Goal: Task Accomplishment & Management: Use online tool/utility

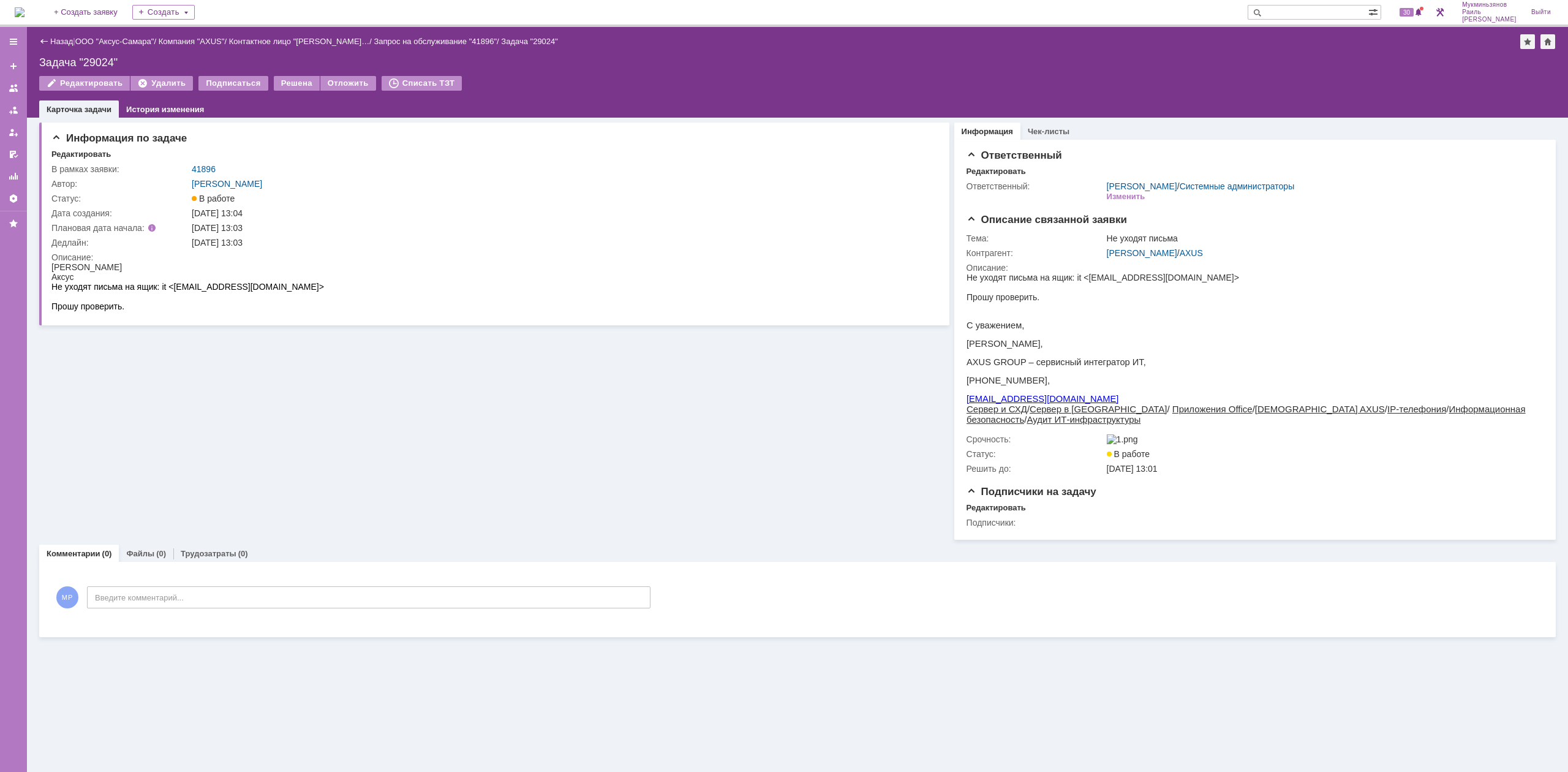
click at [24, 17] on img at bounding box center [19, 12] width 9 height 9
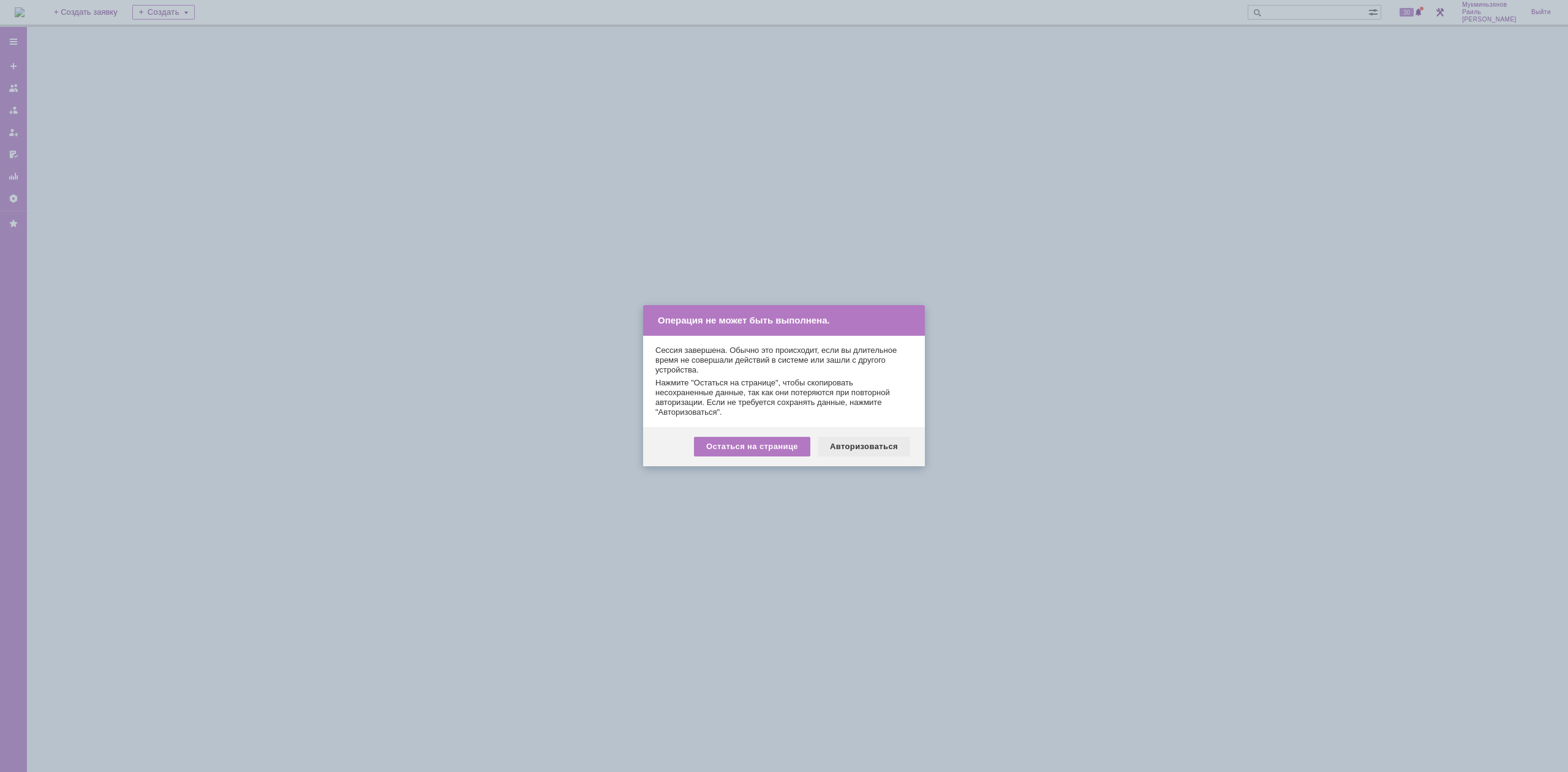
click at [847, 446] on div "Авторизоваться" at bounding box center [863, 446] width 92 height 20
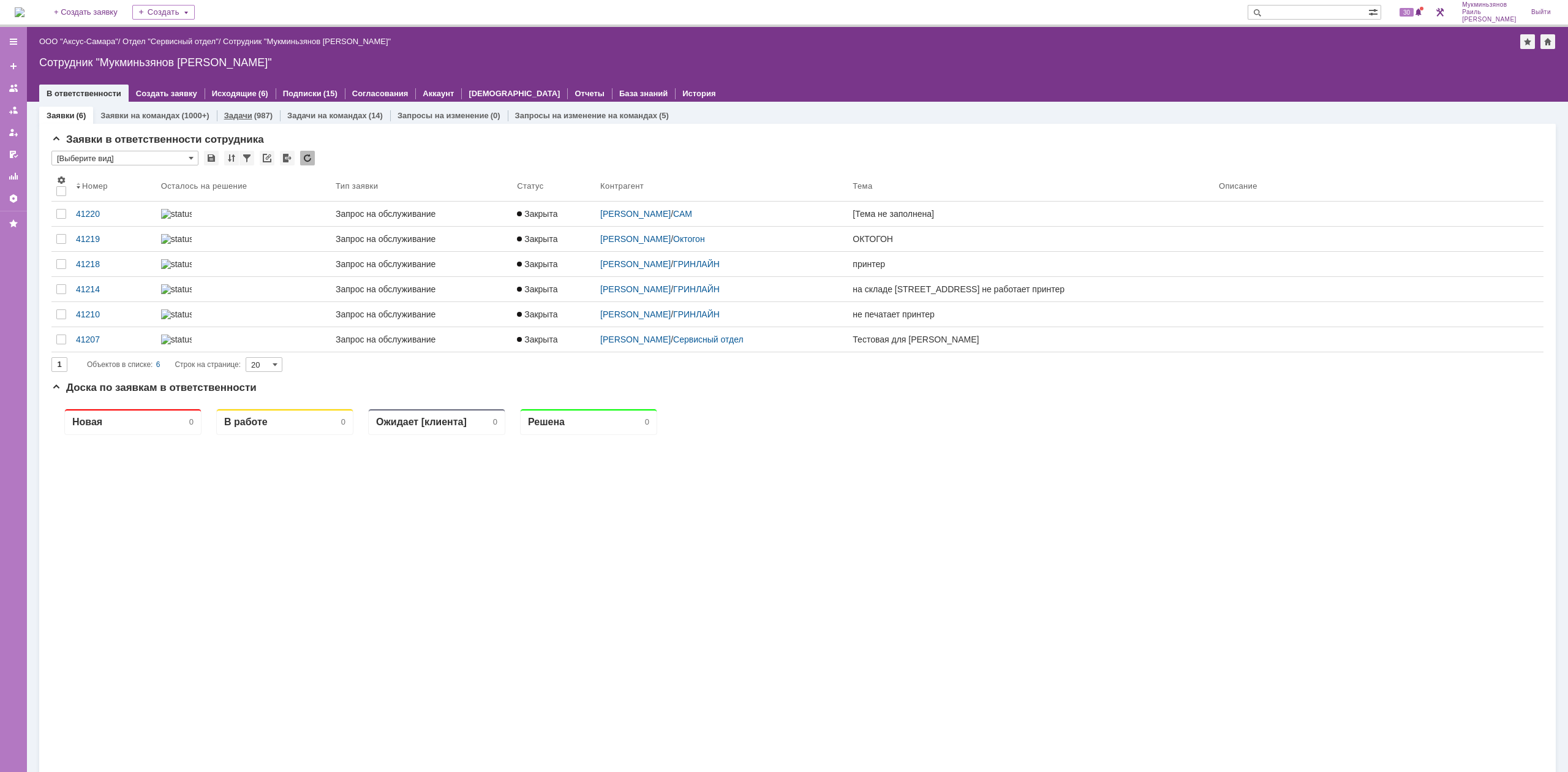
click at [237, 118] on link "Задачи" at bounding box center [238, 115] width 28 height 9
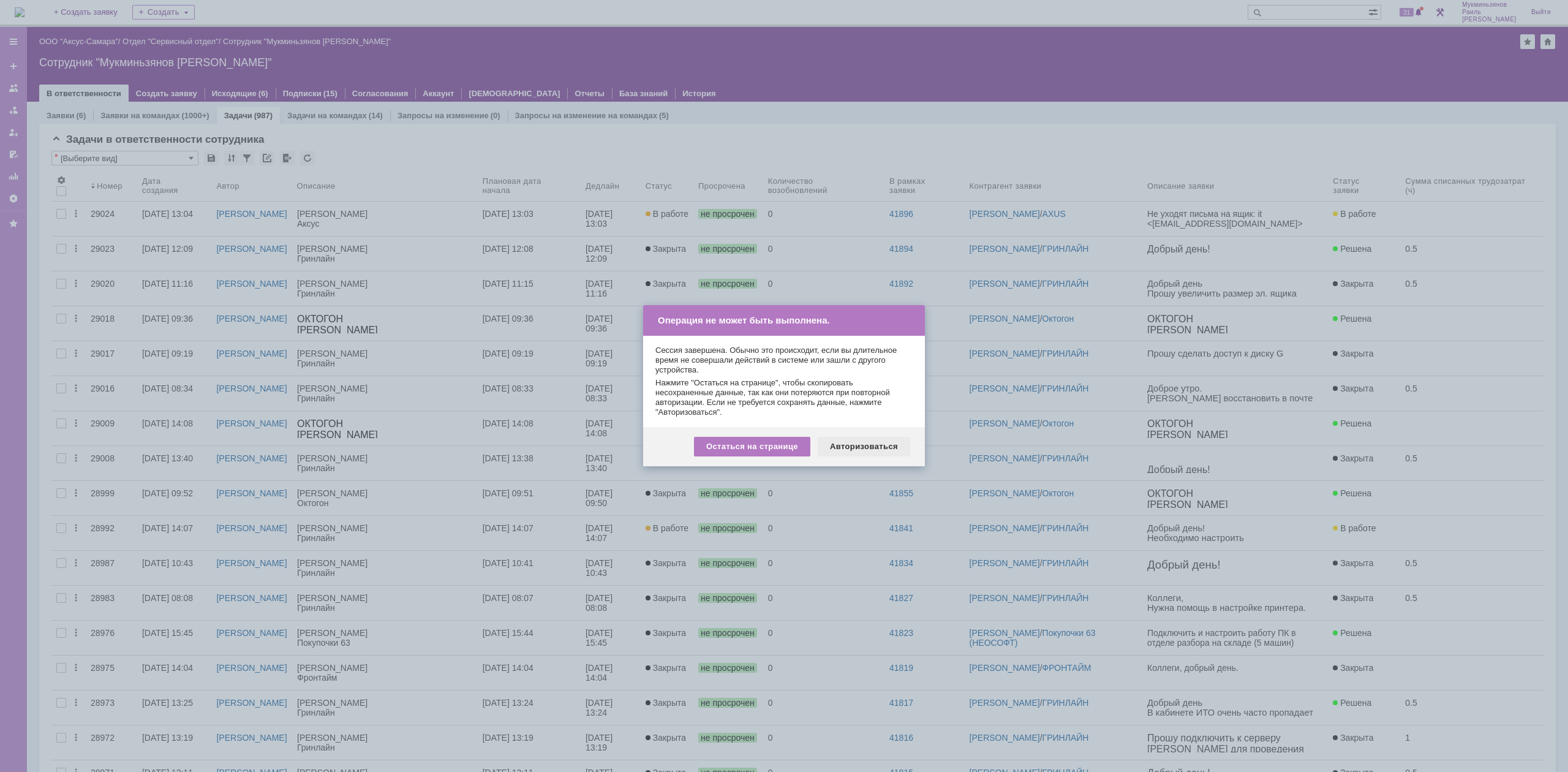
click at [848, 446] on div "Авторизоваться" at bounding box center [863, 446] width 92 height 20
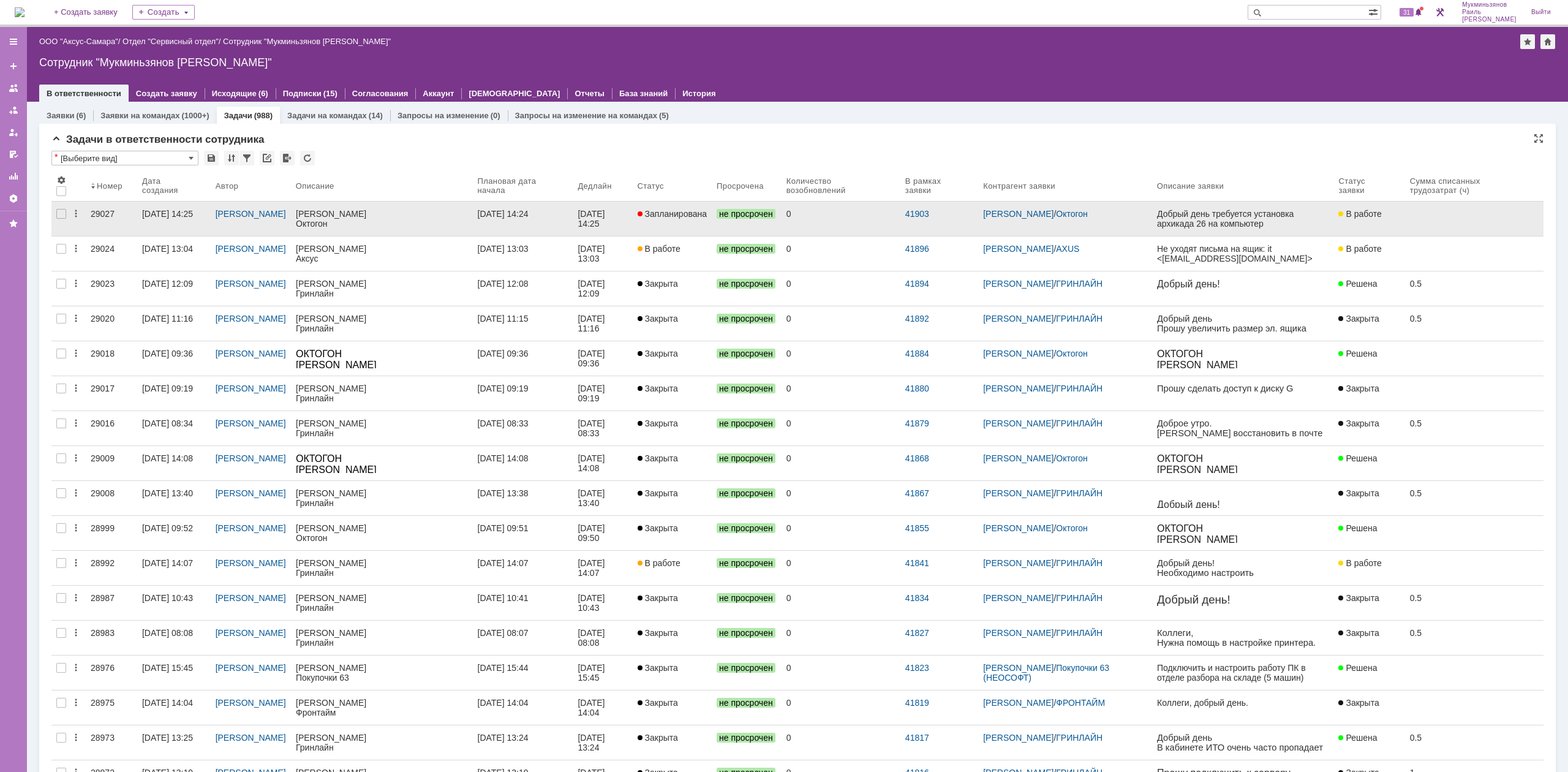
click at [961, 223] on div "41903" at bounding box center [939, 219] width 77 height 34
click at [978, 218] on div "41903" at bounding box center [939, 219] width 77 height 34
click at [1022, 214] on link "[PERSON_NAME]" at bounding box center [1018, 213] width 71 height 9
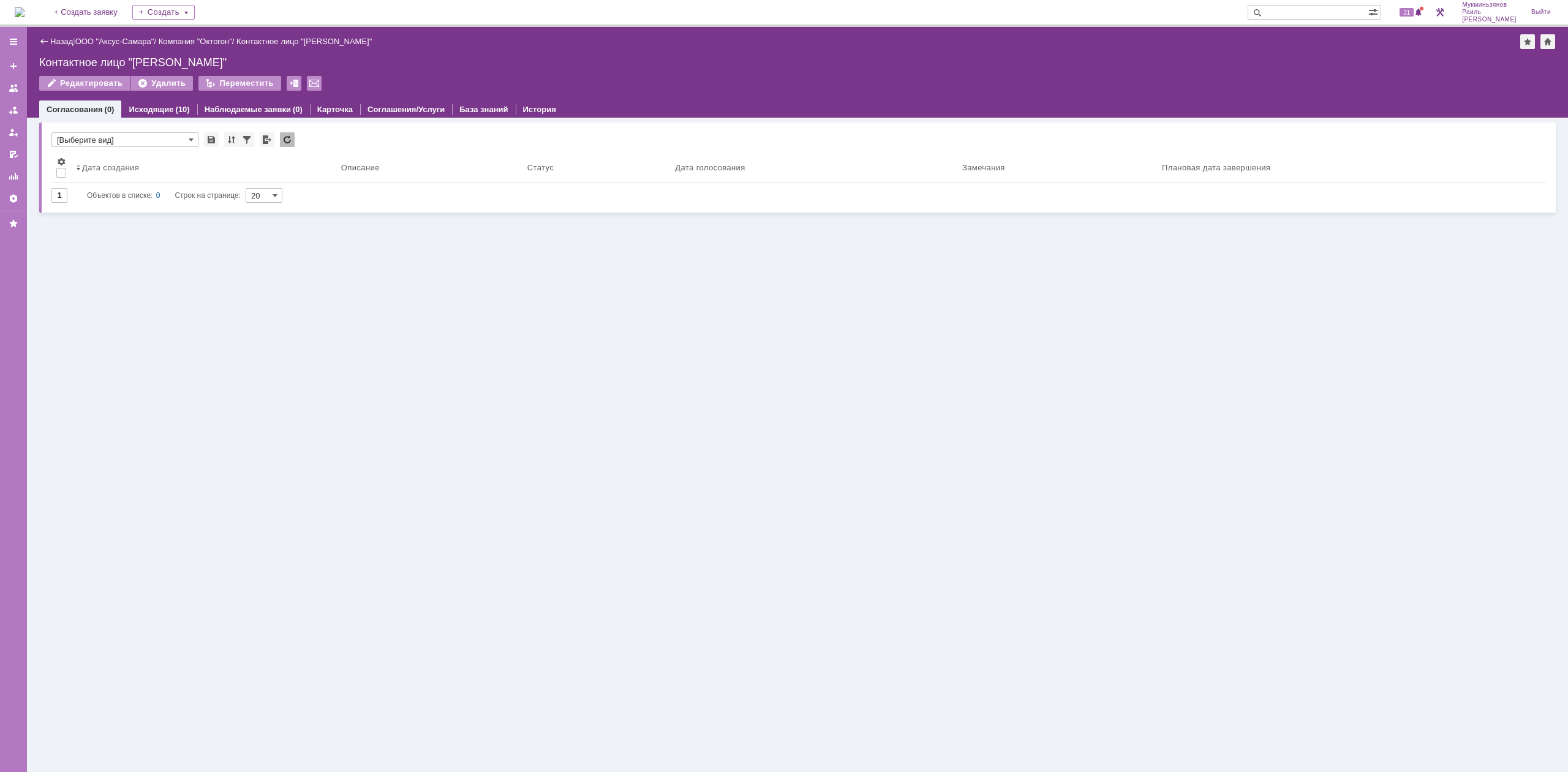
click at [976, 241] on div "Голосования * [Выберите вид] Результаты поиска: Изменить Сбросить Сортировать п…" at bounding box center [797, 445] width 1541 height 654
click at [69, 40] on link "Назад" at bounding box center [61, 41] width 22 height 9
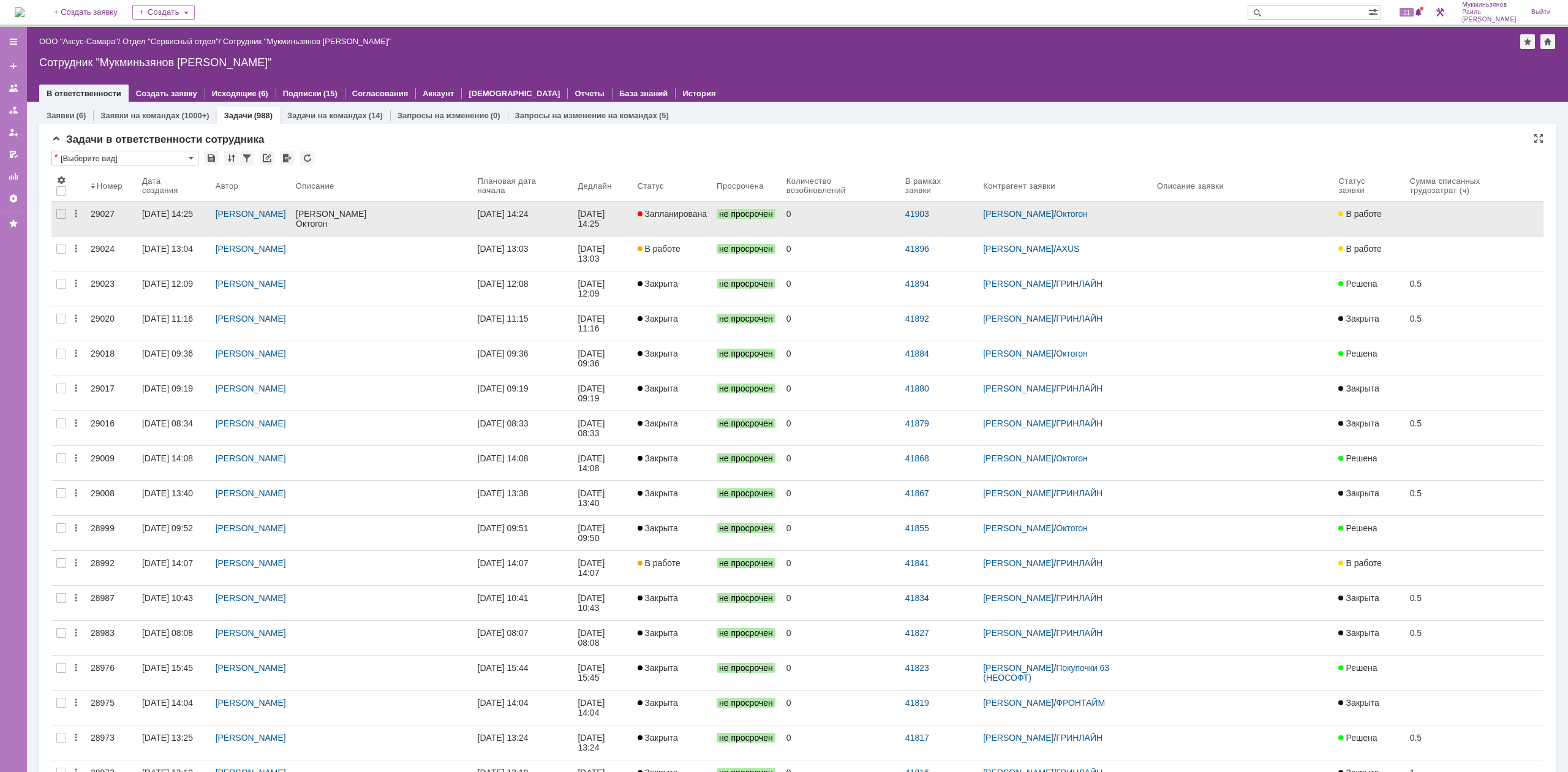
click at [570, 222] on link "[DATE] 14:24" at bounding box center [522, 219] width 101 height 34
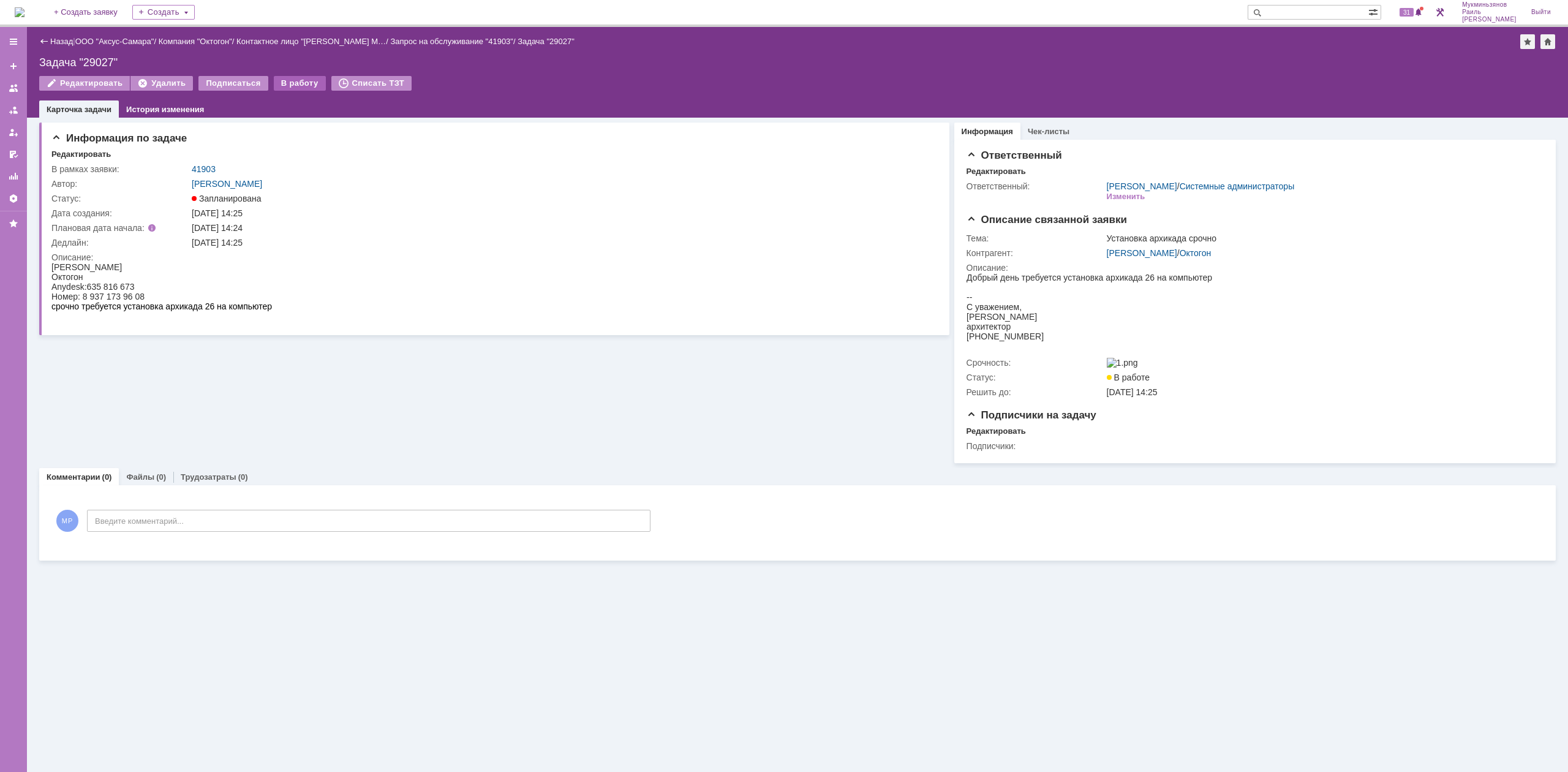
click at [280, 77] on div "В работу" at bounding box center [299, 83] width 52 height 15
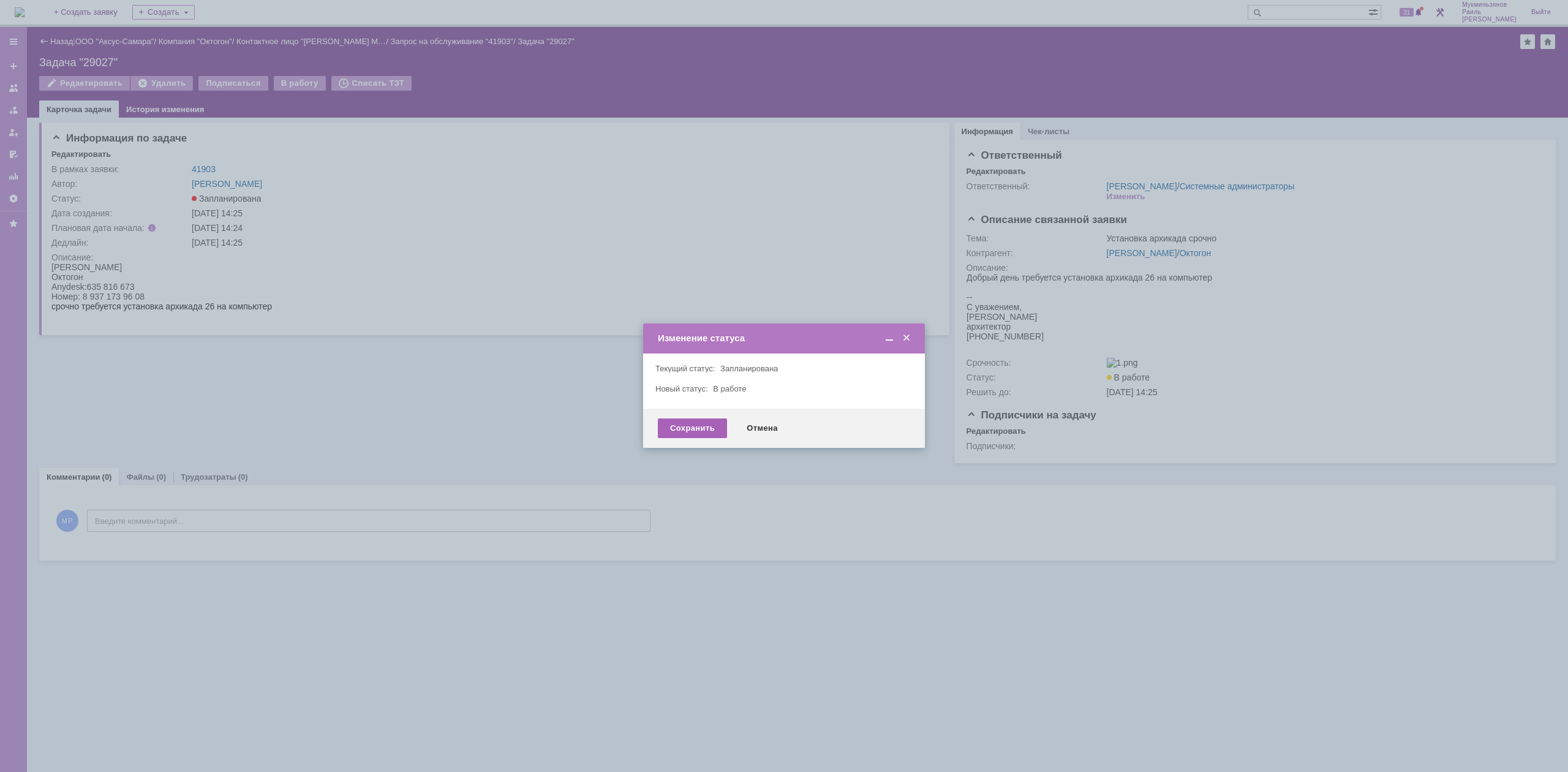
click at [676, 422] on div "Сохранить" at bounding box center [692, 428] width 69 height 20
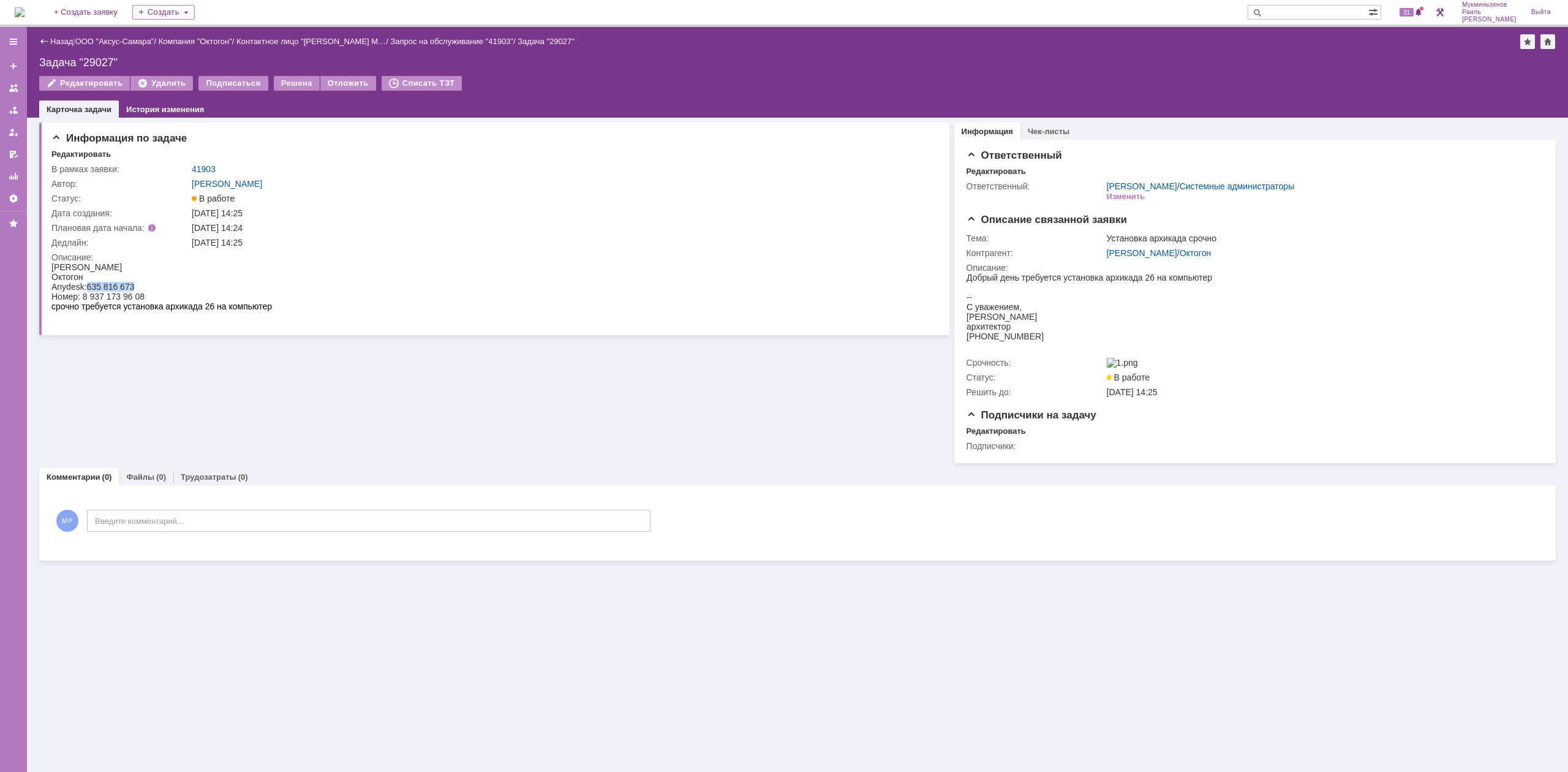
drag, startPoint x: 88, startPoint y: 287, endPoint x: 150, endPoint y: 286, distance: 62.0
click at [150, 286] on div "Anydesk: 635 816 673" at bounding box center [162, 286] width 220 height 9
copy span "635 816 673"
click at [645, 648] on div "Информация по задаче Редактировать В рамках заявки: 41903 Автор: Галстьян Степа…" at bounding box center [797, 445] width 1541 height 654
click at [355, 540] on div "МР Введите комментарий..." at bounding box center [351, 522] width 599 height 57
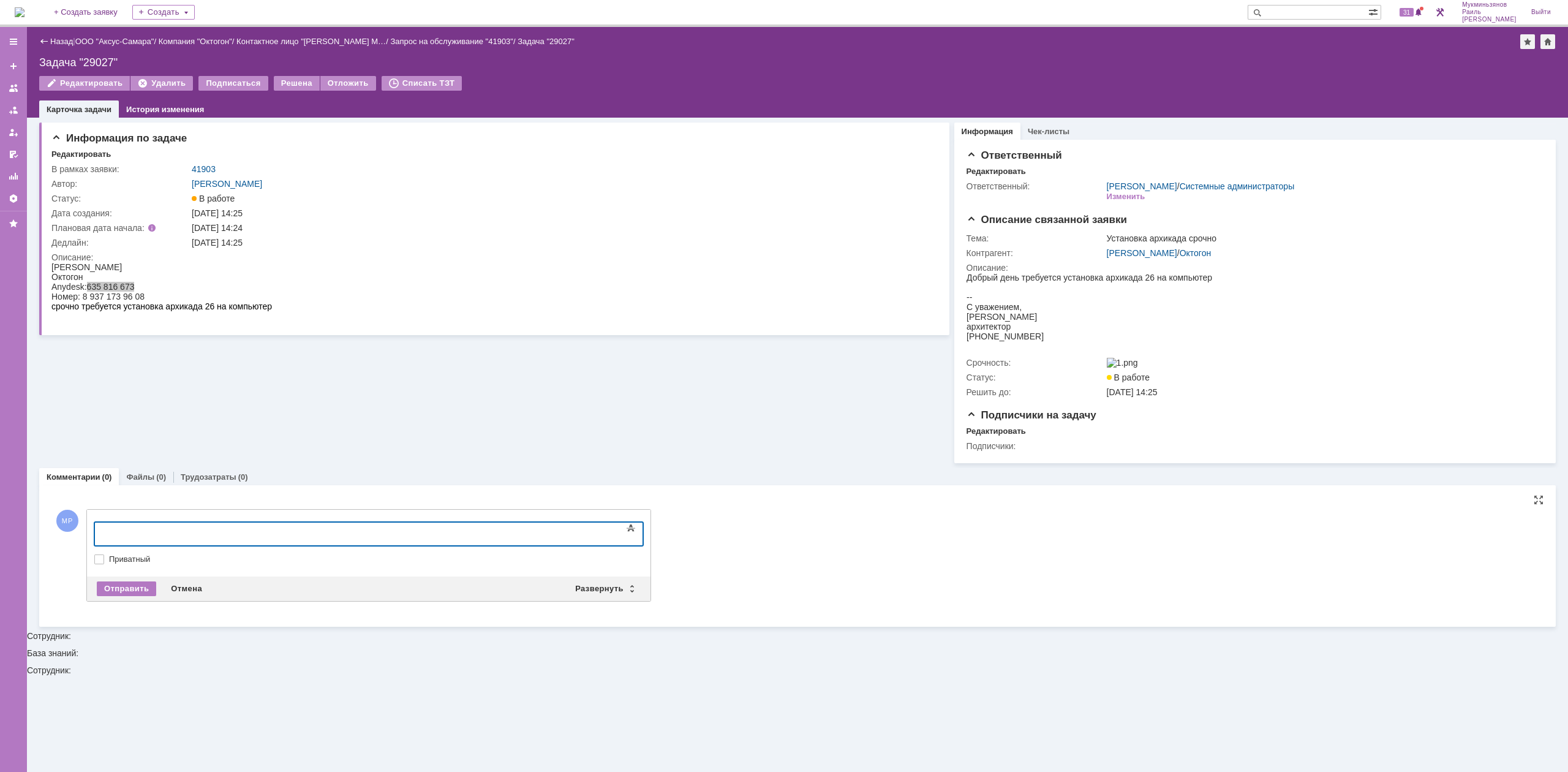
click at [281, 530] on div at bounding box center [194, 532] width 174 height 9
click at [139, 586] on div "Отправить" at bounding box center [126, 588] width 59 height 15
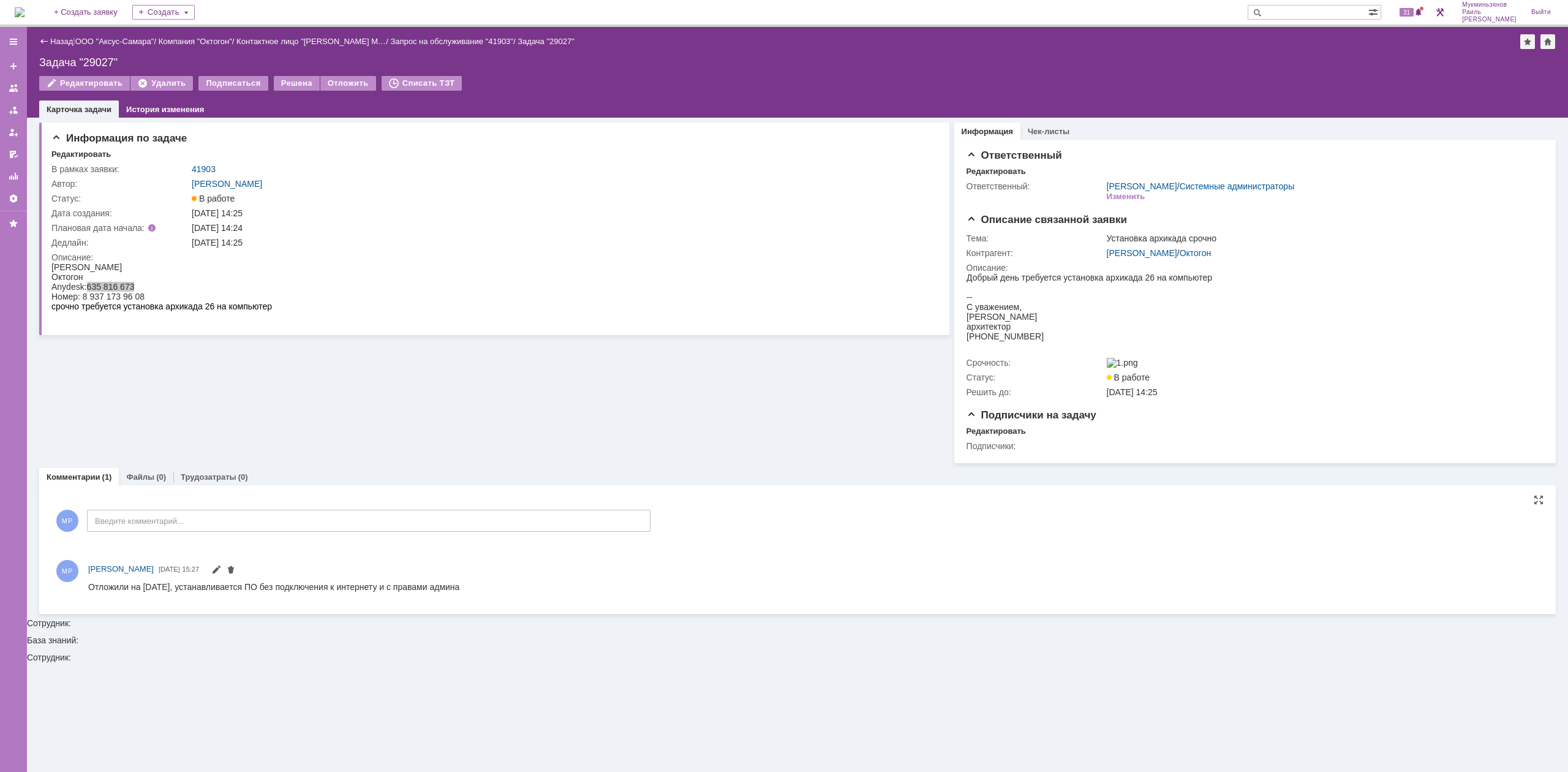
click at [24, 8] on img at bounding box center [19, 12] width 9 height 9
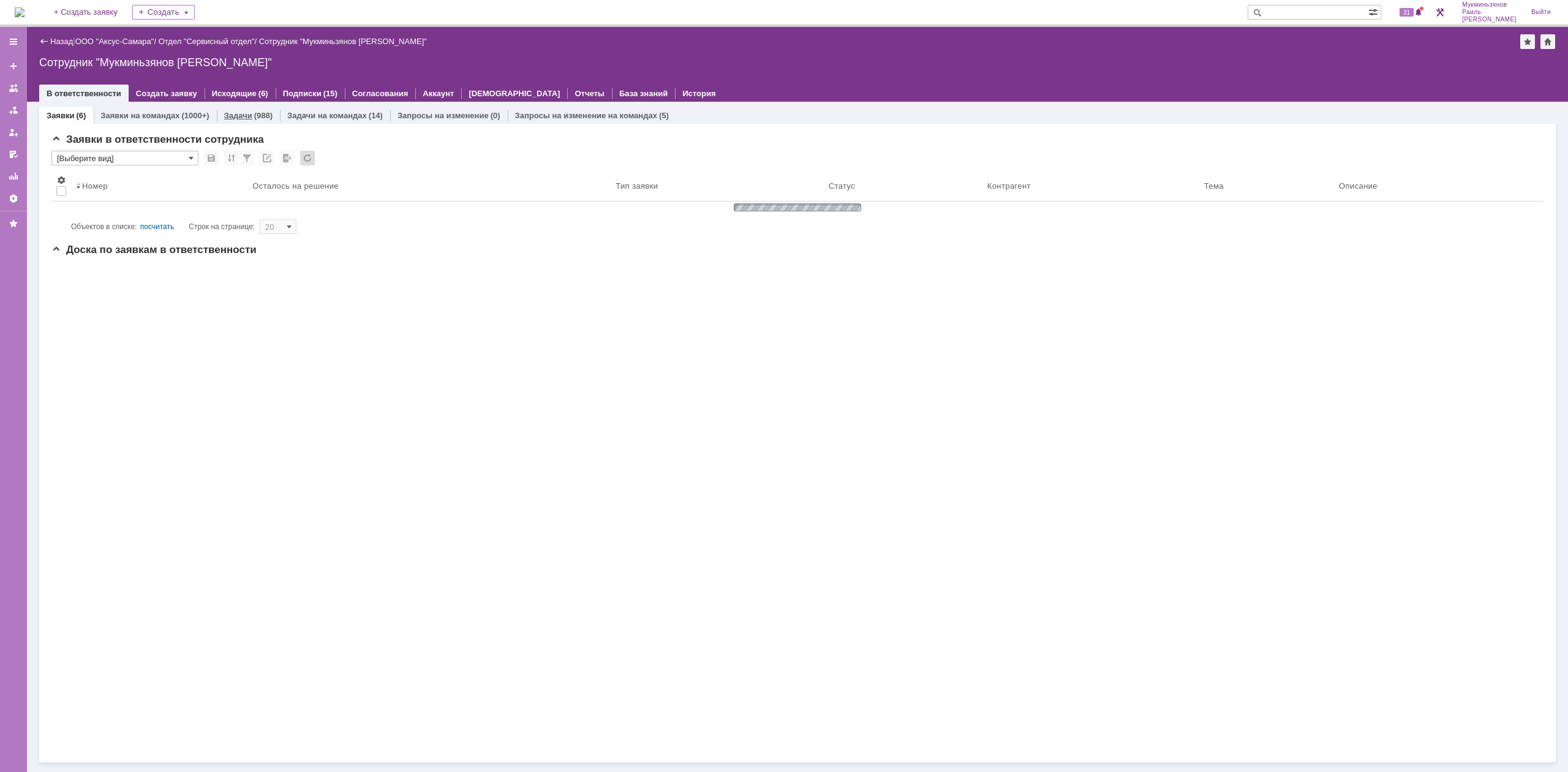
click at [262, 107] on div "Задачи (988)" at bounding box center [248, 115] width 63 height 18
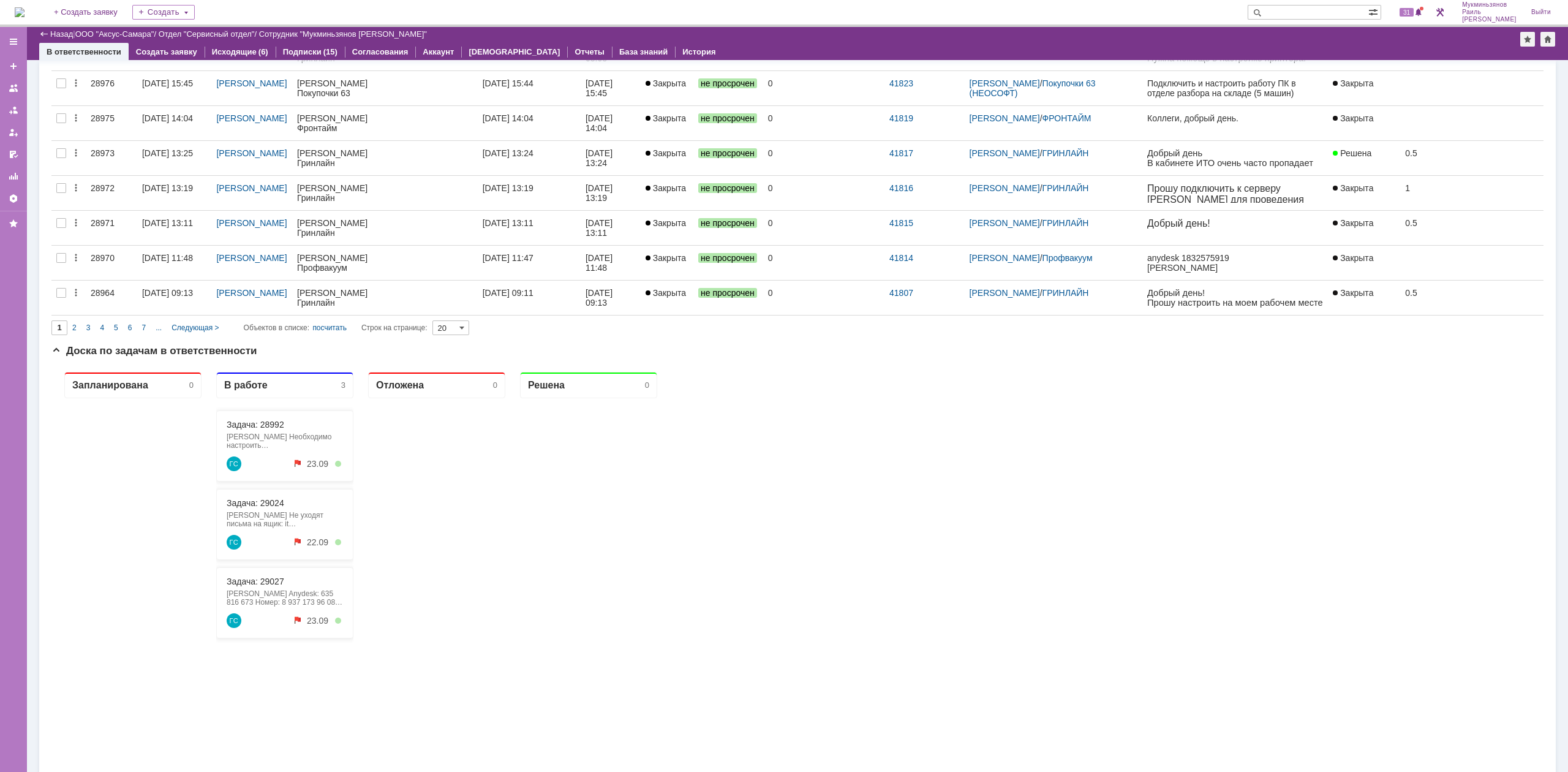
scroll to position [643, 0]
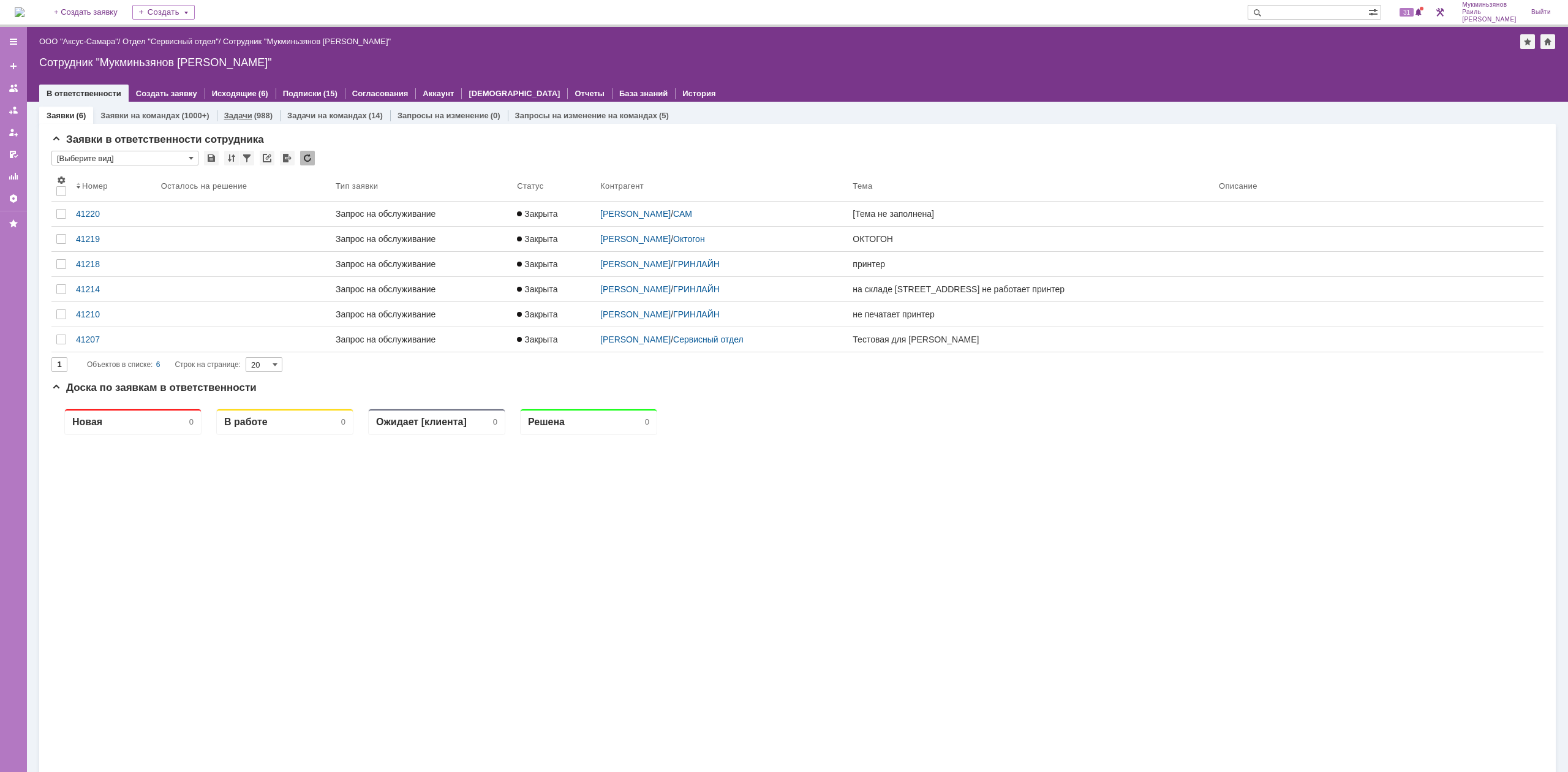
click at [262, 111] on div "(988)" at bounding box center [262, 115] width 18 height 9
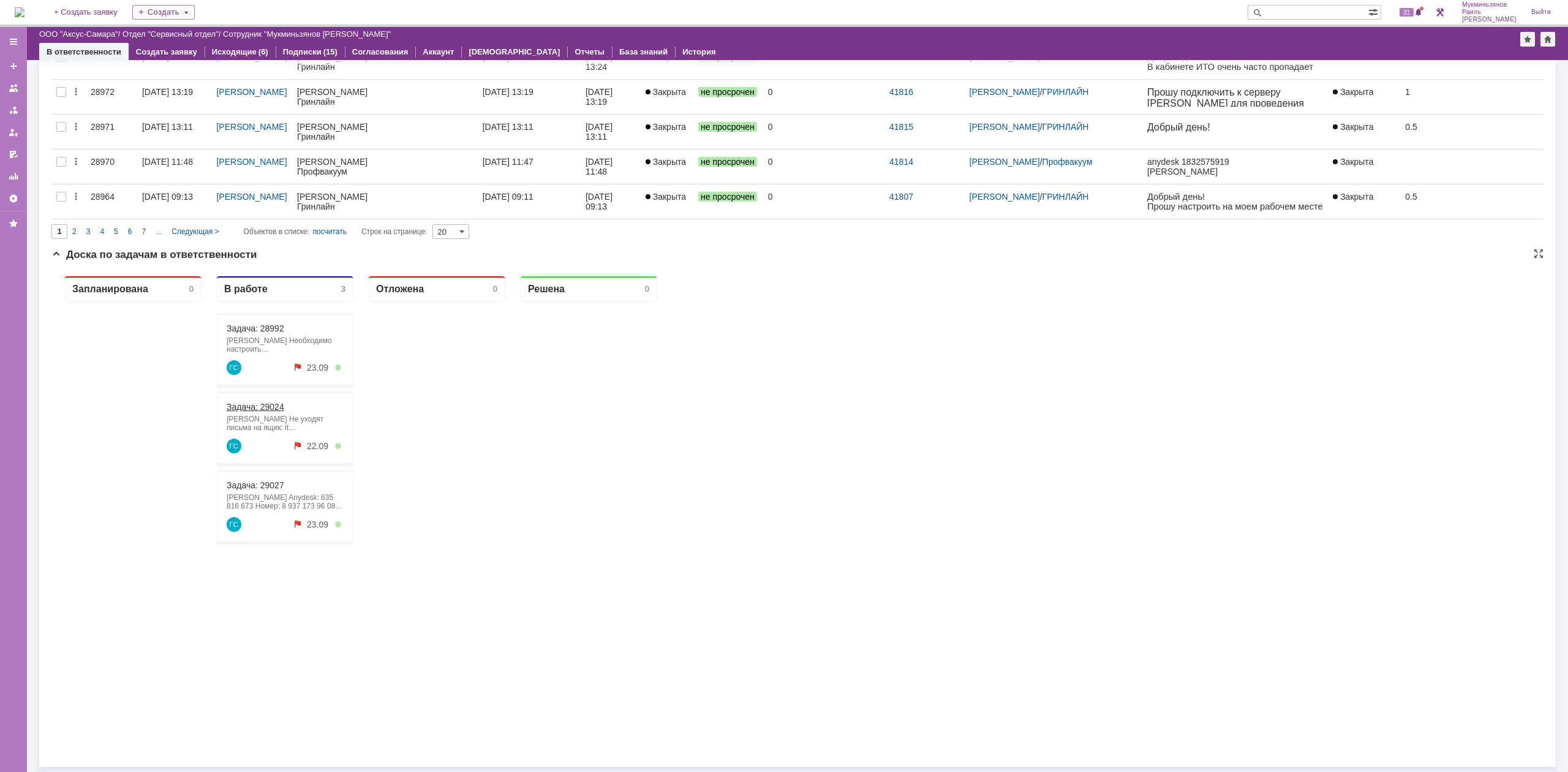
click at [266, 406] on link "Задача: 29024" at bounding box center [255, 406] width 58 height 9
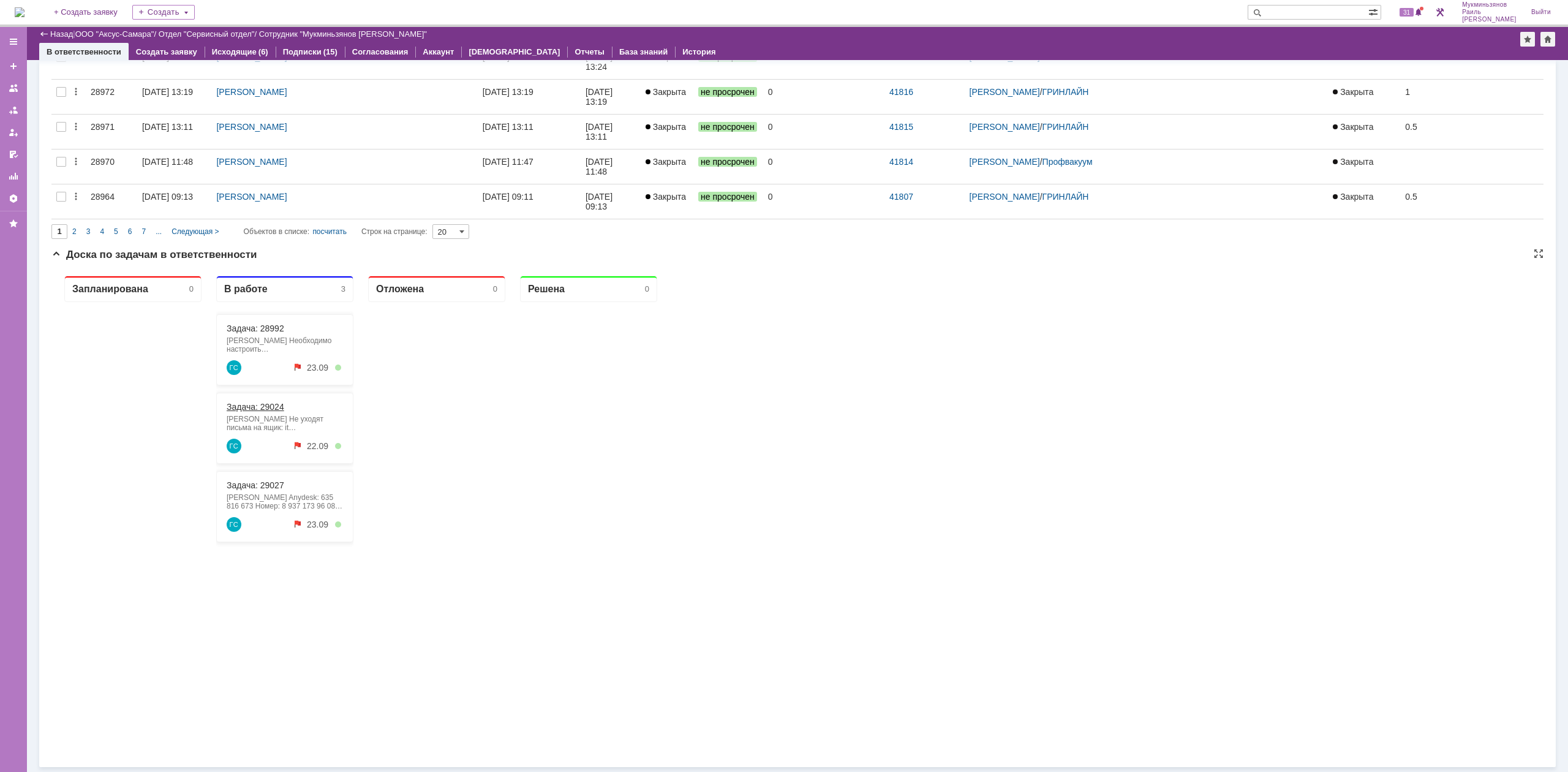
click at [255, 405] on link "Задача: 29024" at bounding box center [255, 406] width 58 height 9
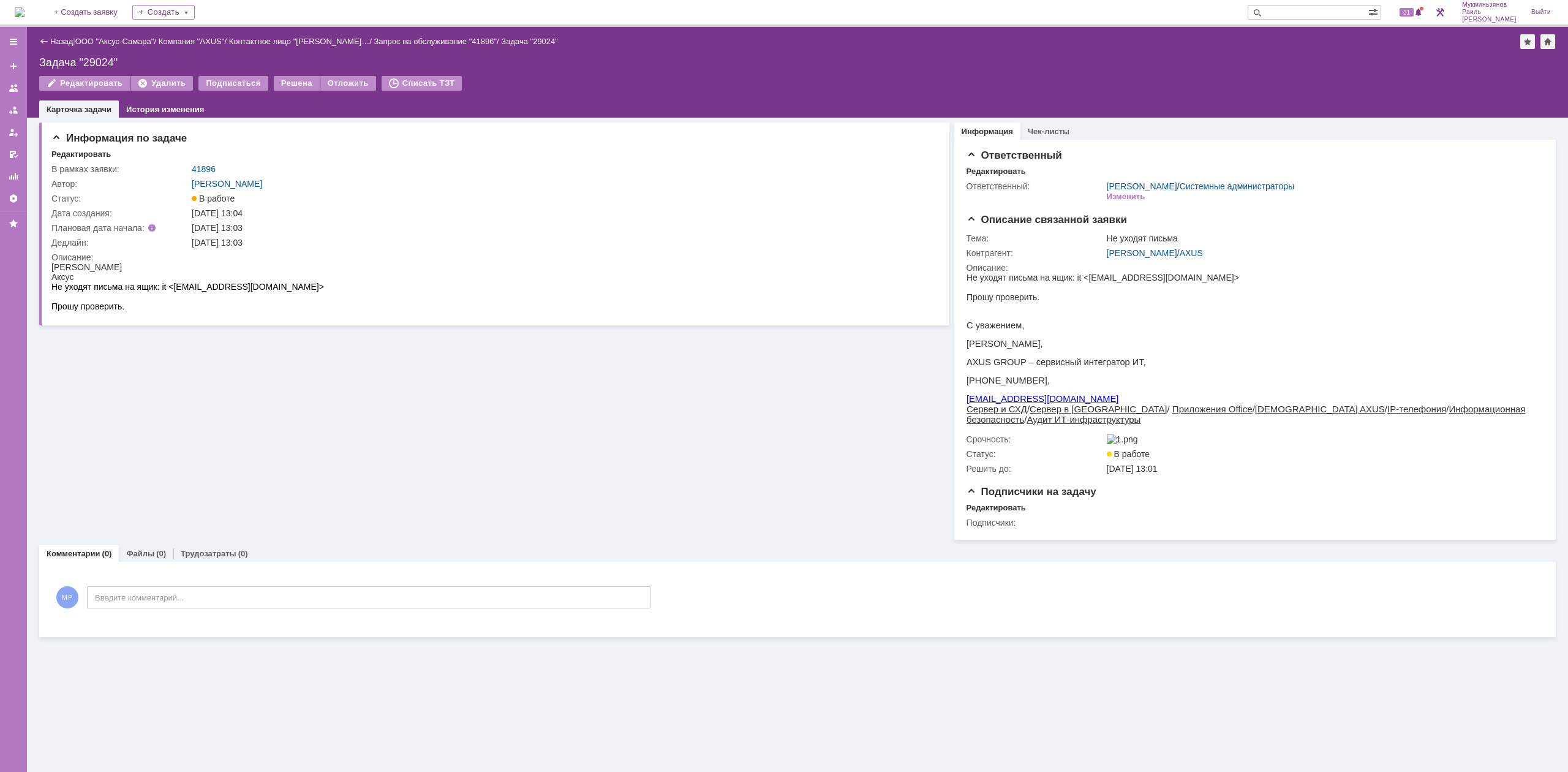
drag, startPoint x: 478, startPoint y: 669, endPoint x: 481, endPoint y: 683, distance: 14.3
click at [24, 8] on img at bounding box center [19, 12] width 9 height 9
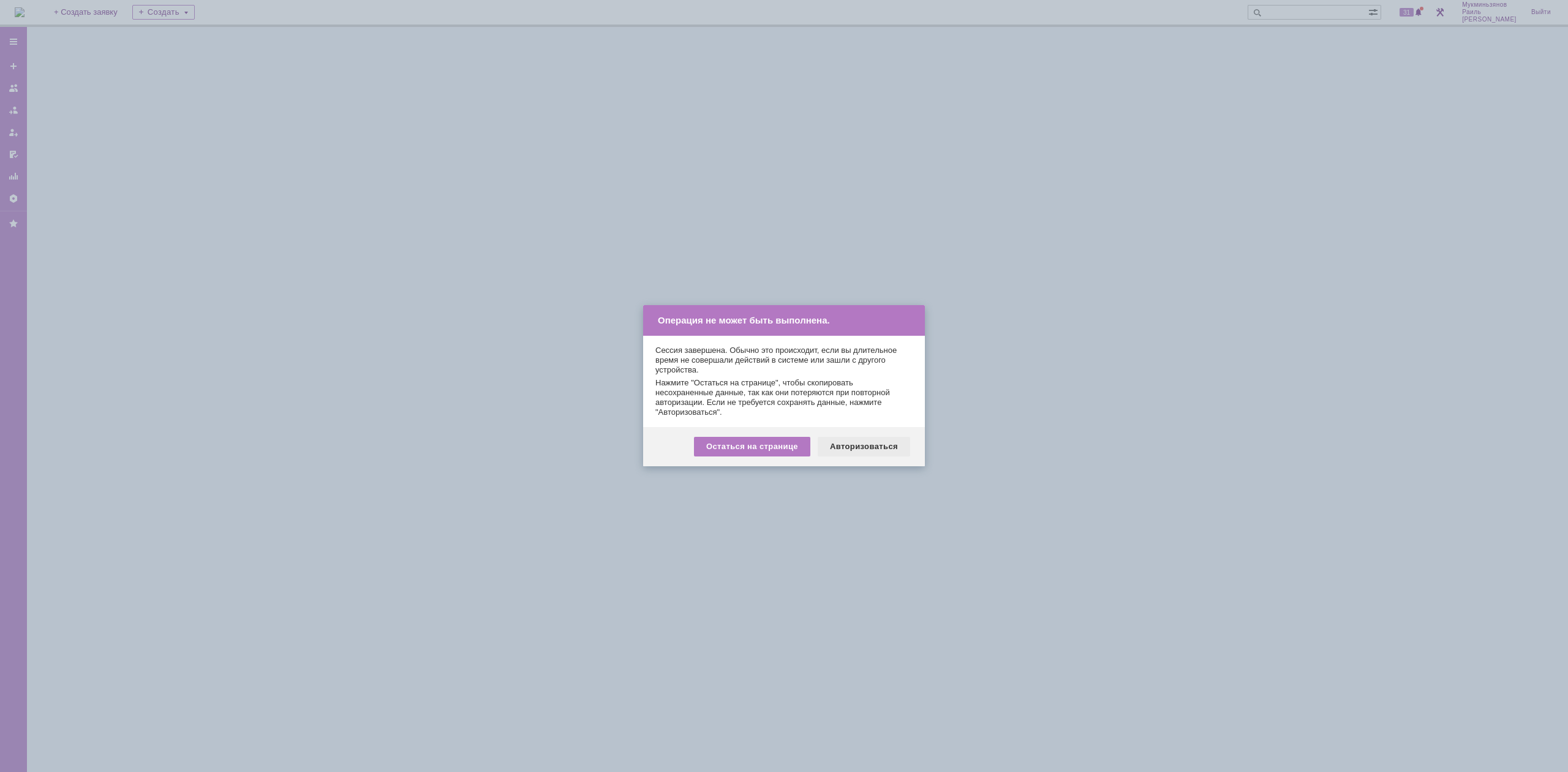
click at [860, 442] on div "Авторизоваться" at bounding box center [863, 446] width 92 height 20
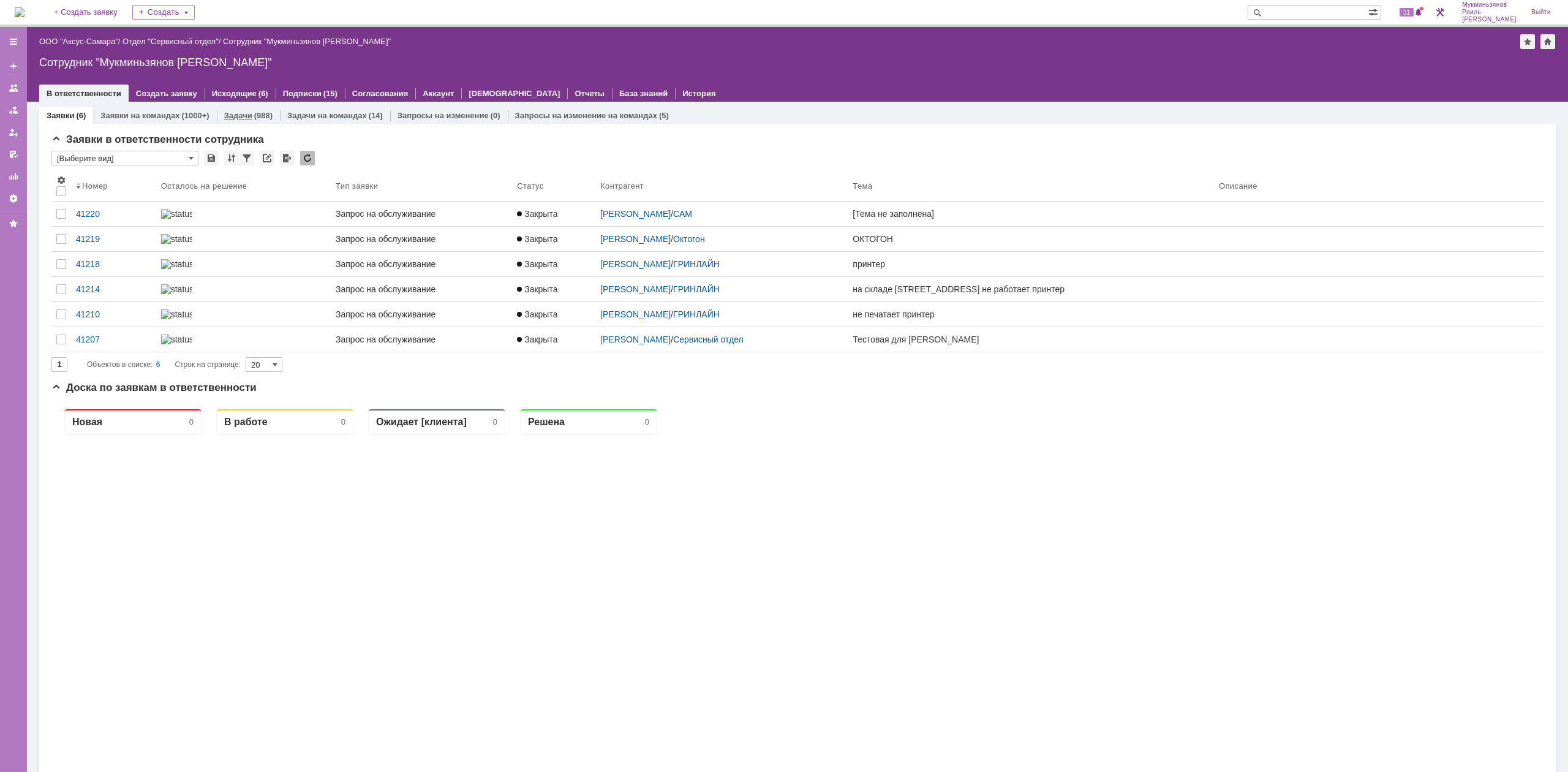
click at [244, 108] on div "Задачи (988)" at bounding box center [248, 115] width 63 height 18
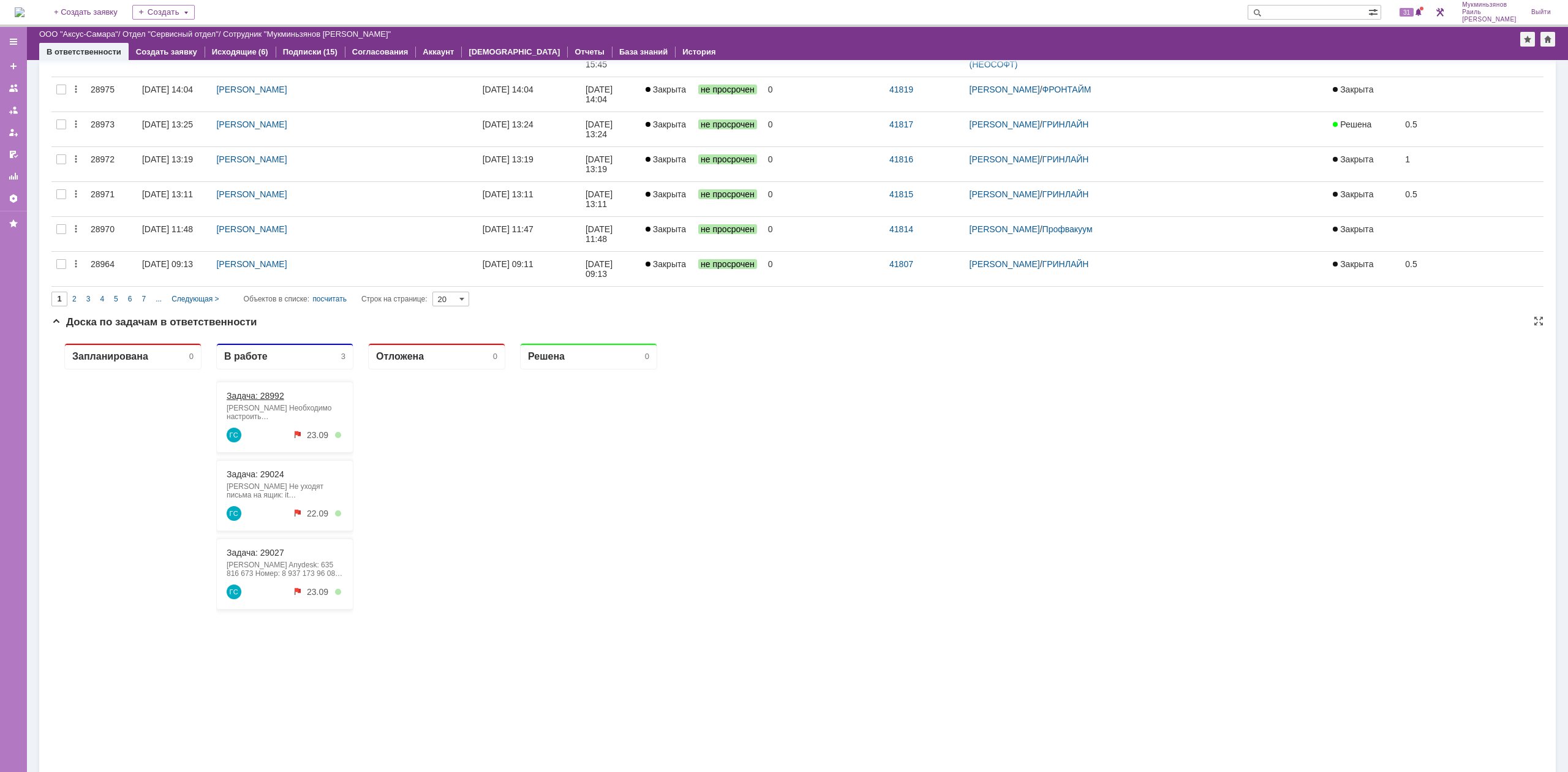
click at [269, 394] on link "Задача: 28992" at bounding box center [255, 395] width 58 height 9
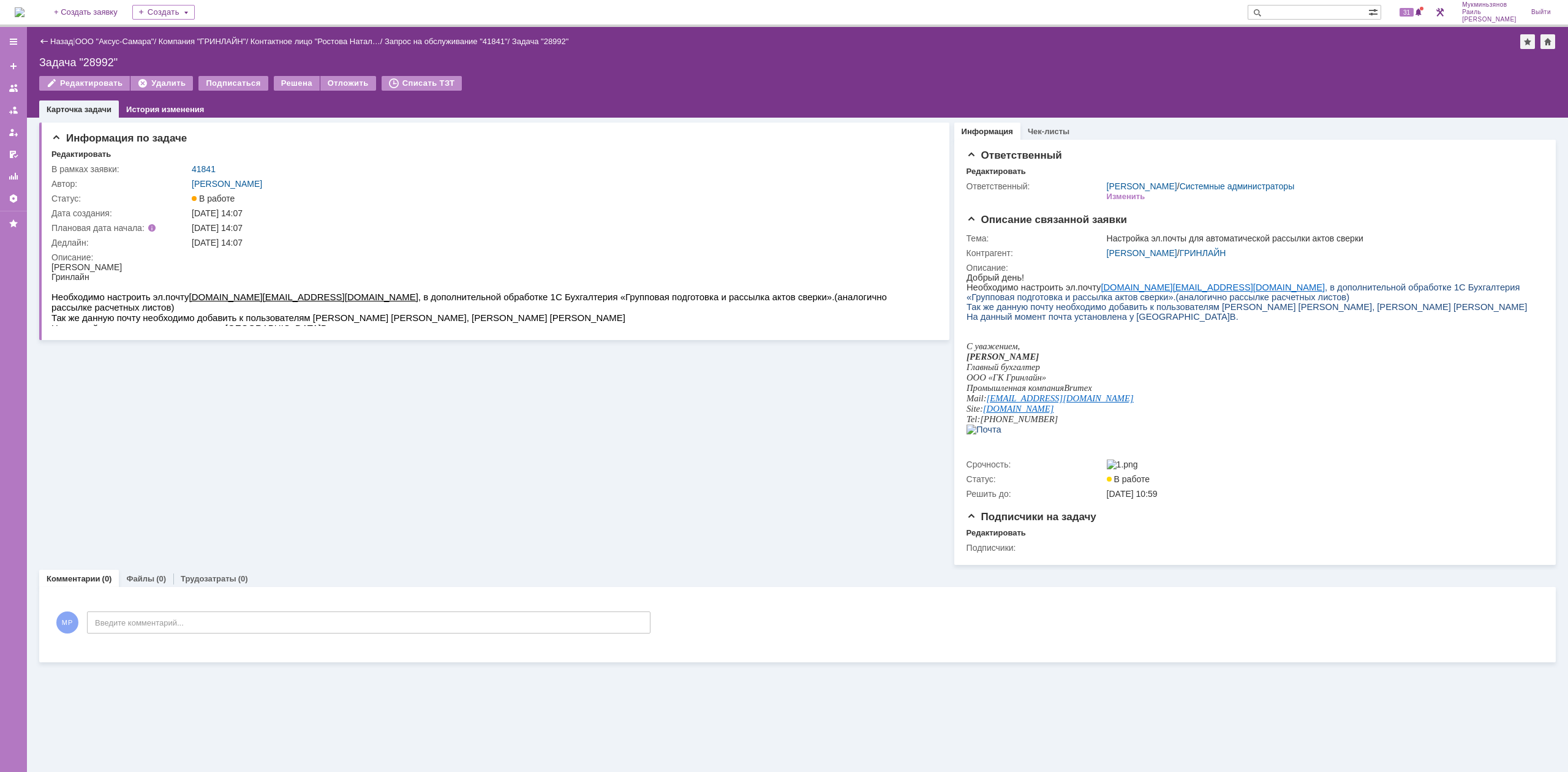
click at [24, 12] on img at bounding box center [19, 12] width 9 height 9
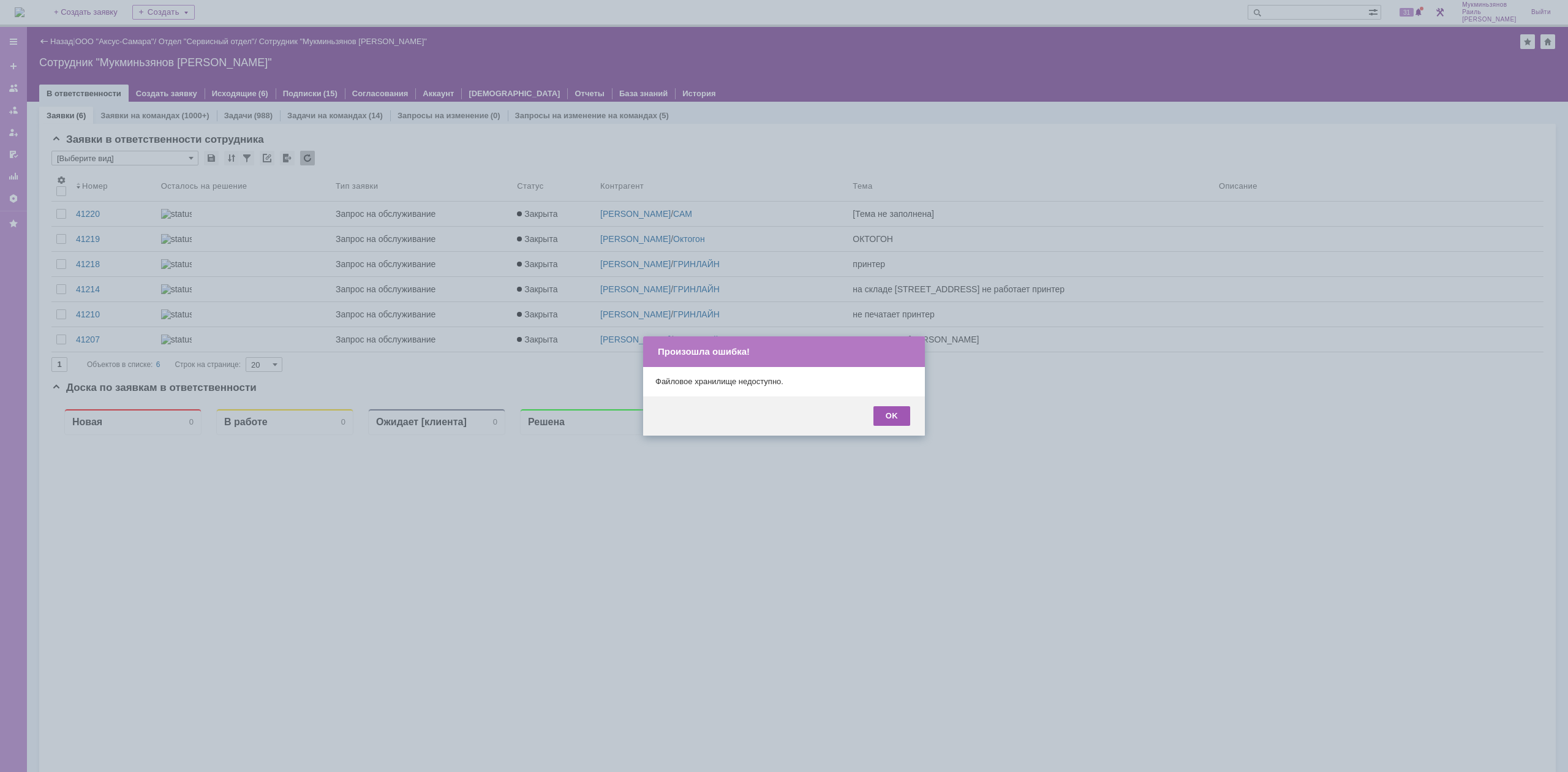
click at [882, 407] on div "OK" at bounding box center [892, 416] width 37 height 20
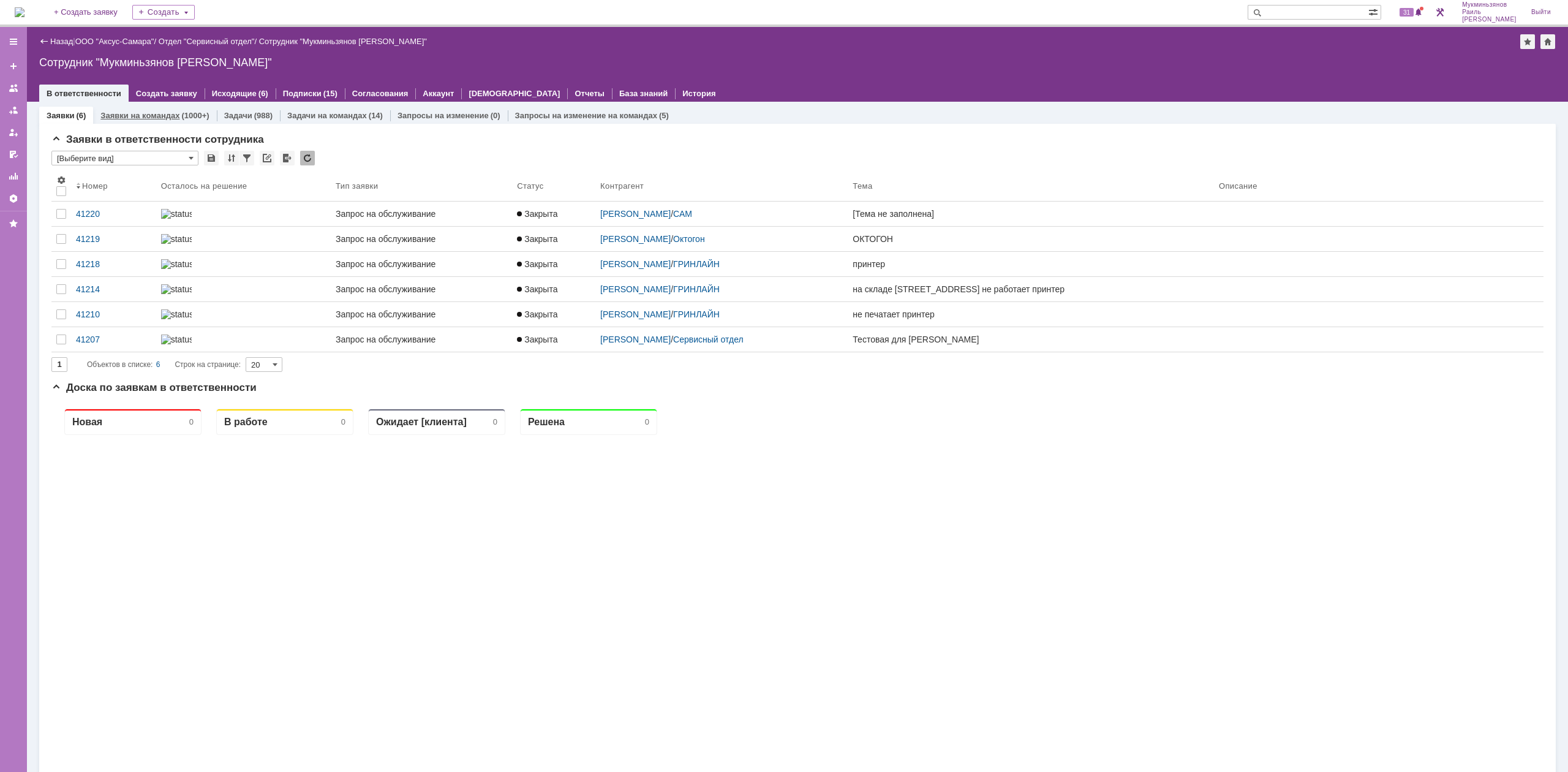
click at [213, 114] on div "Заявки на командах (1000+)" at bounding box center [154, 115] width 123 height 18
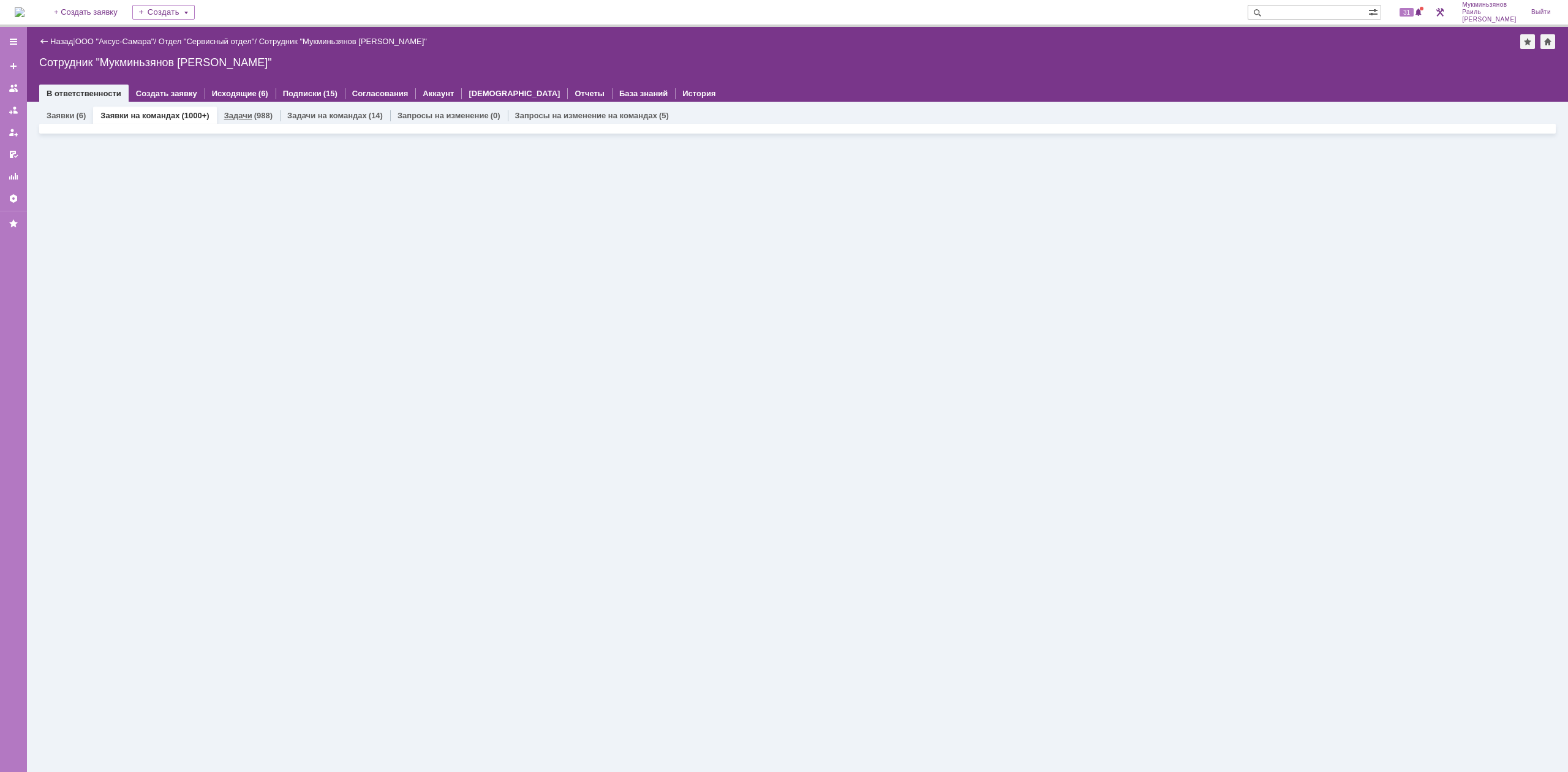
click at [240, 116] on link "Задачи" at bounding box center [238, 115] width 28 height 9
